Goal: Information Seeking & Learning: Learn about a topic

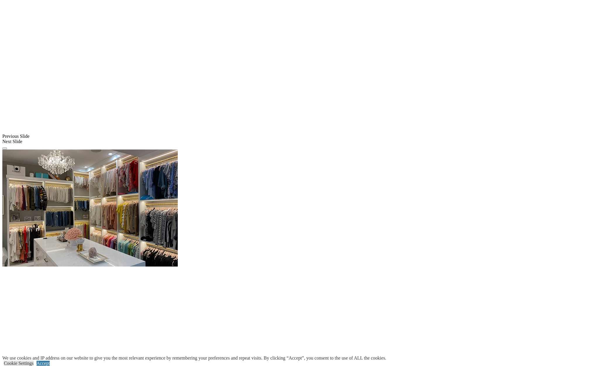
scroll to position [524, 0]
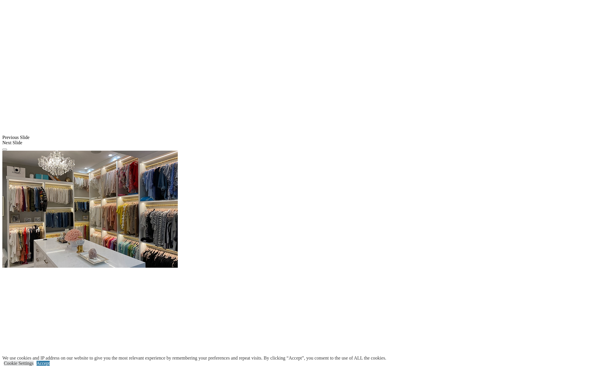
drag, startPoint x: 341, startPoint y: 156, endPoint x: 637, endPoint y: 217, distance: 302.4
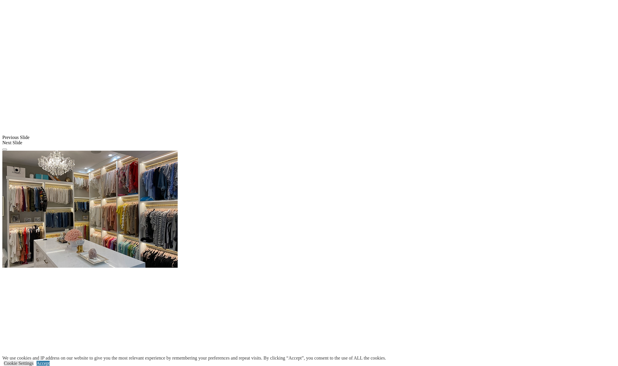
drag, startPoint x: 493, startPoint y: 193, endPoint x: 615, endPoint y: 222, distance: 125.5
drag, startPoint x: 368, startPoint y: 225, endPoint x: 406, endPoint y: 270, distance: 58.7
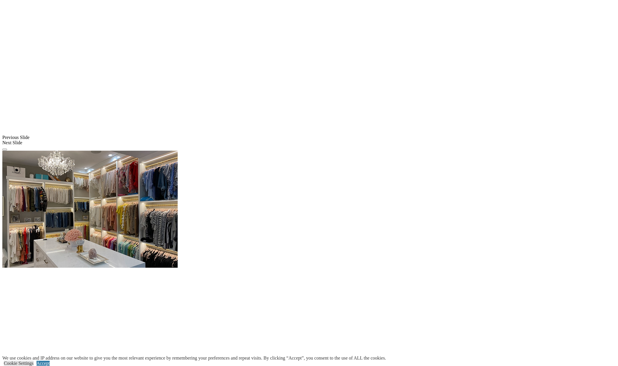
drag, startPoint x: 265, startPoint y: 290, endPoint x: 296, endPoint y: 301, distance: 32.9
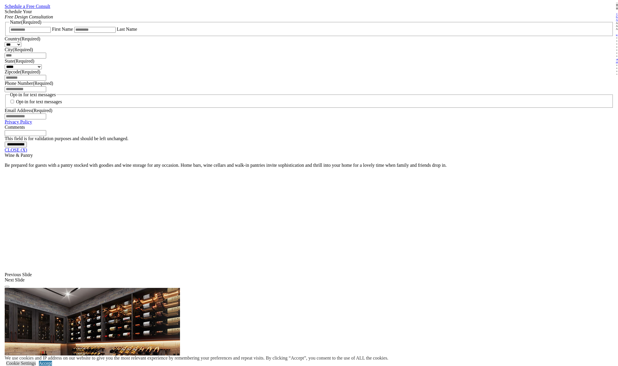
scroll to position [468, 0]
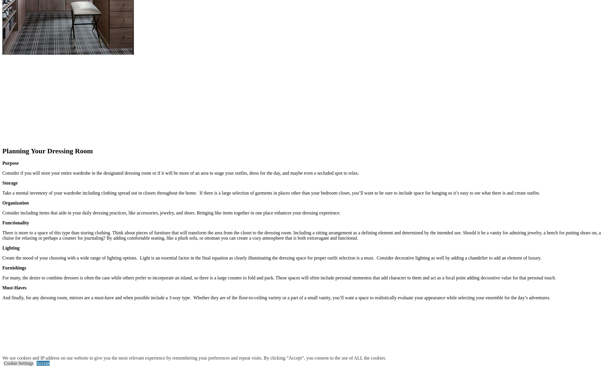
scroll to position [52, 0]
